Goal: Information Seeking & Learning: Learn about a topic

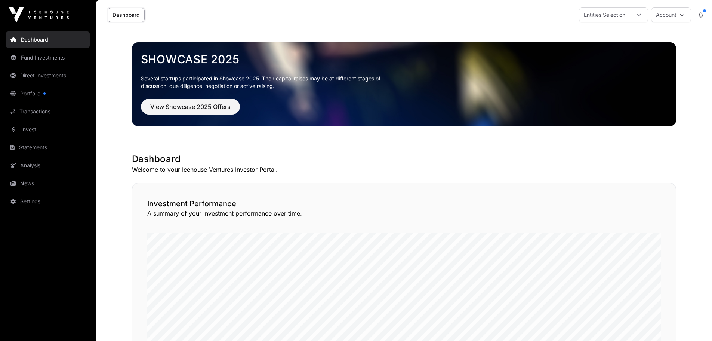
scroll to position [37, 0]
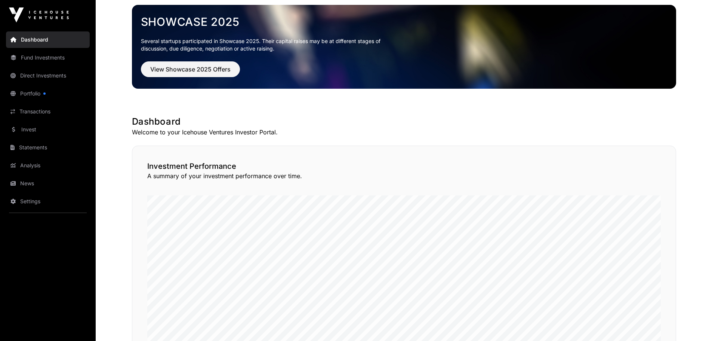
click at [52, 61] on link "Fund Investments" at bounding box center [48, 57] width 84 height 16
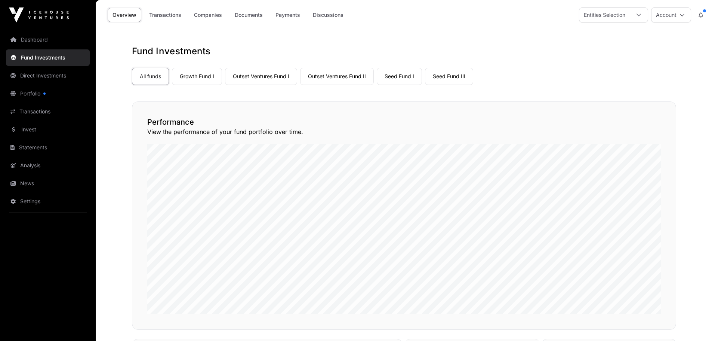
click at [214, 14] on link "Companies" at bounding box center [208, 15] width 38 height 14
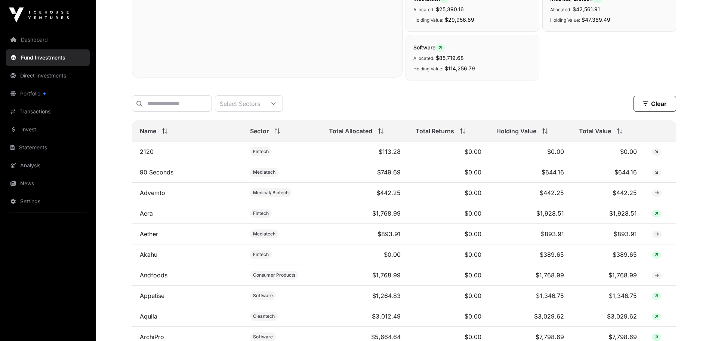
scroll to position [262, 0]
click at [620, 133] on icon at bounding box center [619, 130] width 5 height 5
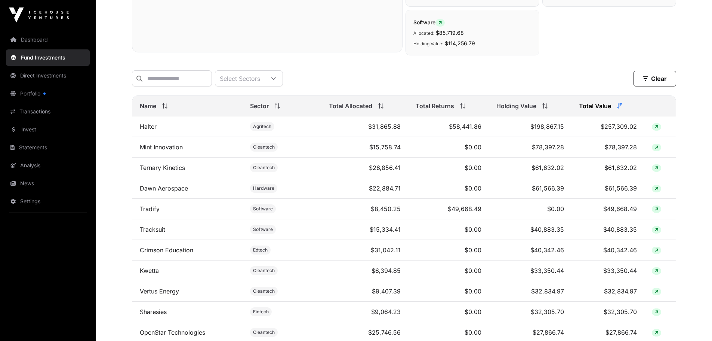
scroll to position [299, 0]
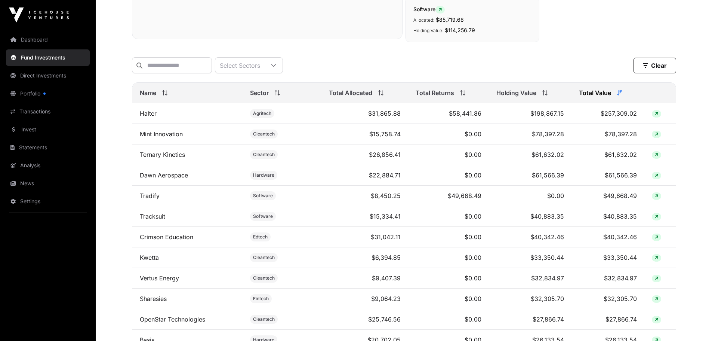
click at [153, 138] on link "Mint Innovation" at bounding box center [161, 133] width 43 height 7
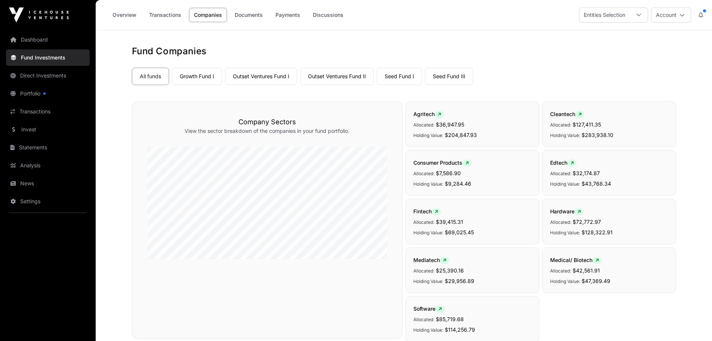
click at [17, 46] on link "Dashboard" at bounding box center [48, 39] width 84 height 16
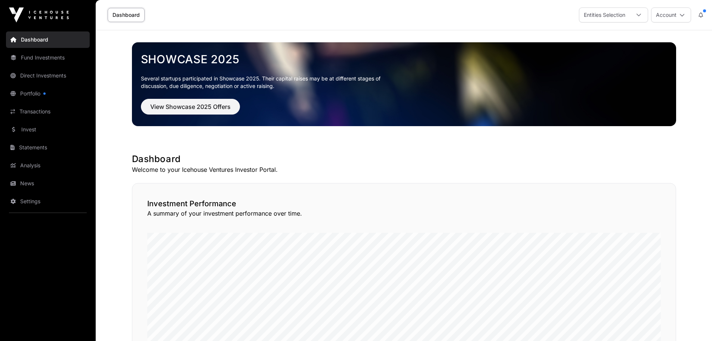
click at [38, 60] on link "Fund Investments" at bounding box center [48, 57] width 84 height 16
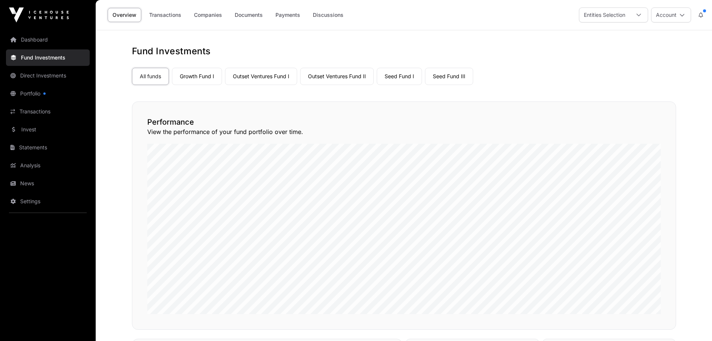
click at [335, 75] on link "Outset Ventures Fund II" at bounding box center [337, 76] width 74 height 17
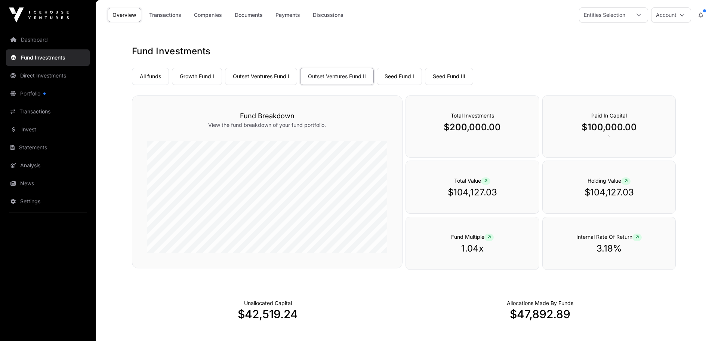
click at [205, 14] on link "Companies" at bounding box center [208, 15] width 38 height 14
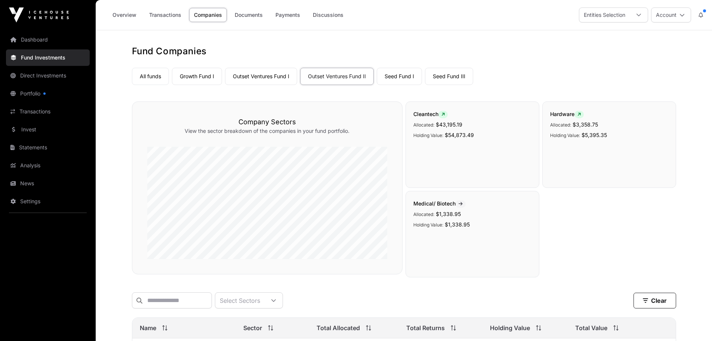
click at [270, 78] on link "Outset Ventures Fund I" at bounding box center [261, 76] width 72 height 17
click at [129, 19] on link "Overview" at bounding box center [125, 15] width 34 height 14
